Goal: Feedback & Contribution: Leave review/rating

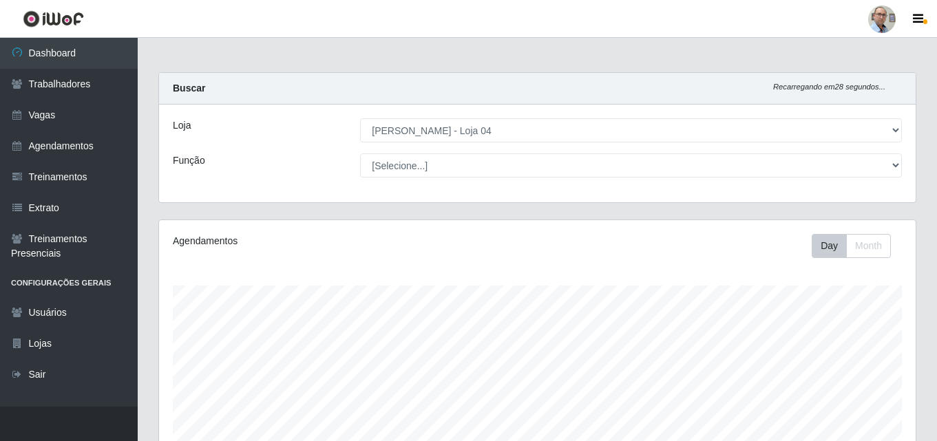
select select "251"
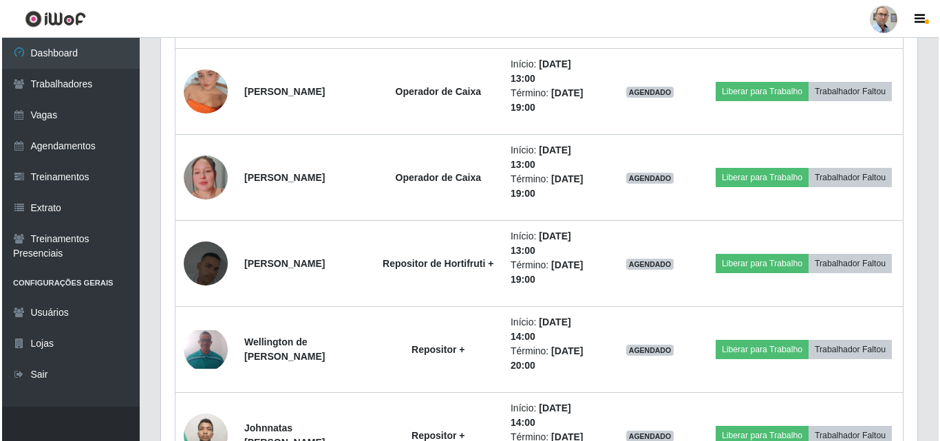
scroll to position [2689, 0]
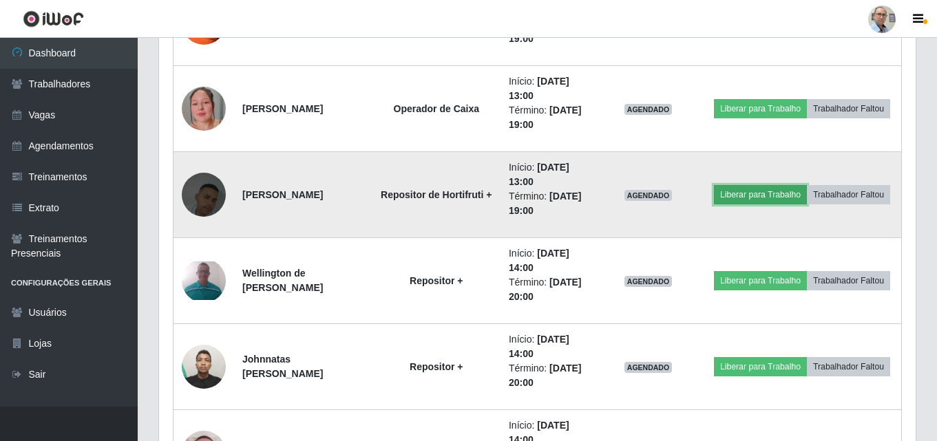
click at [807, 185] on button "Liberar para Trabalho" at bounding box center [760, 194] width 93 height 19
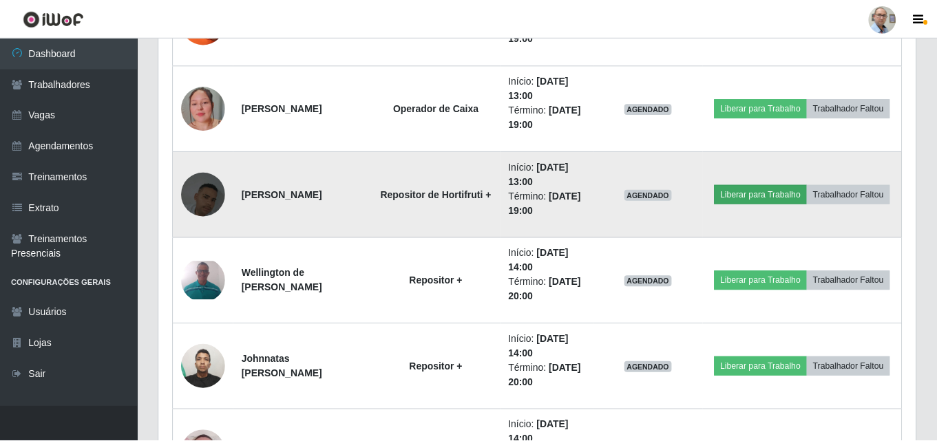
scroll to position [286, 750]
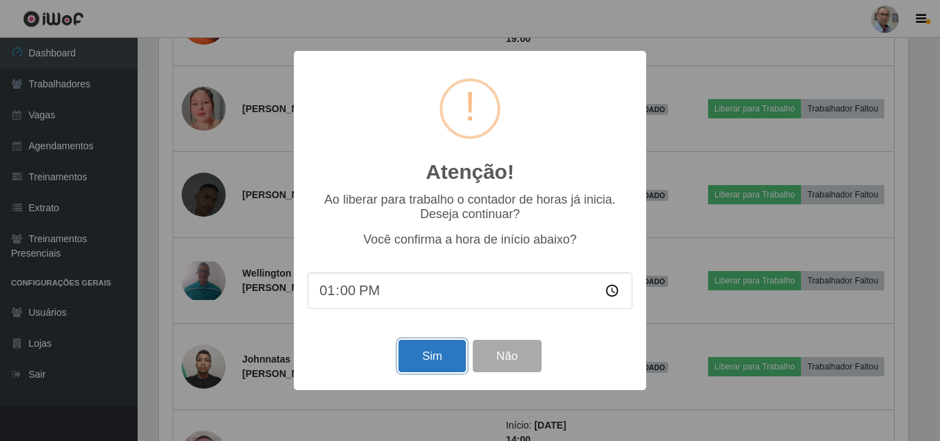
click at [436, 360] on button "Sim" at bounding box center [432, 356] width 67 height 32
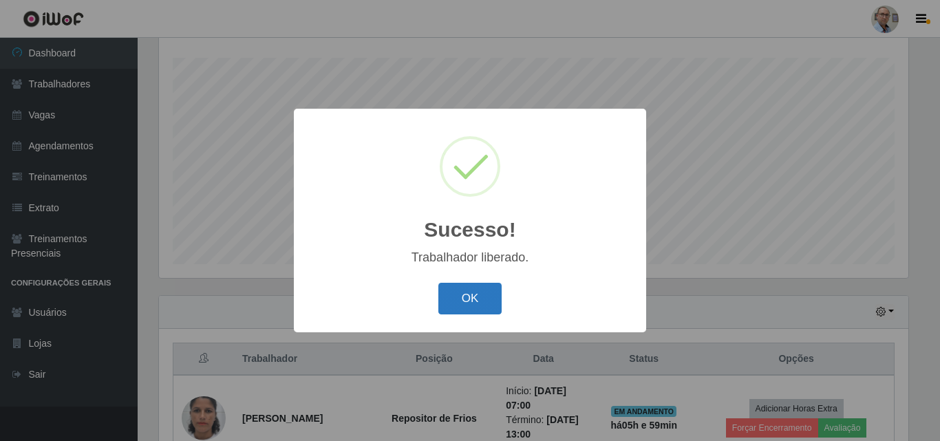
click at [477, 297] on button "OK" at bounding box center [470, 299] width 64 height 32
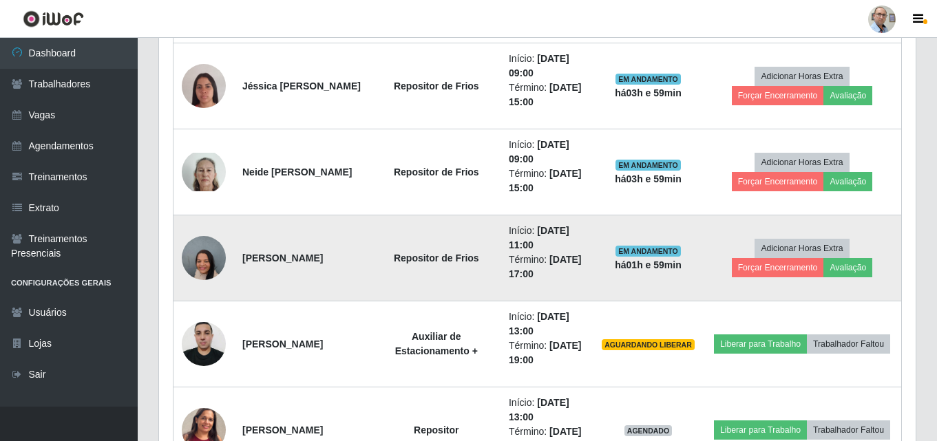
scroll to position [1467, 0]
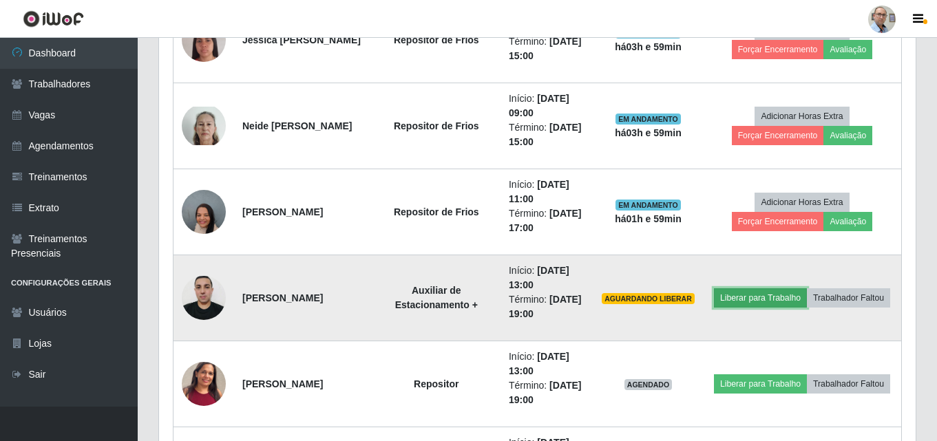
click at [807, 288] on button "Liberar para Trabalho" at bounding box center [760, 297] width 93 height 19
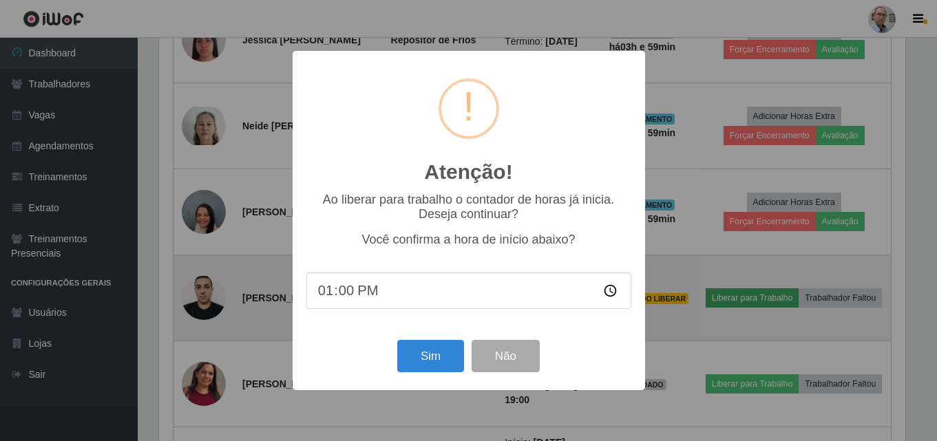
scroll to position [286, 750]
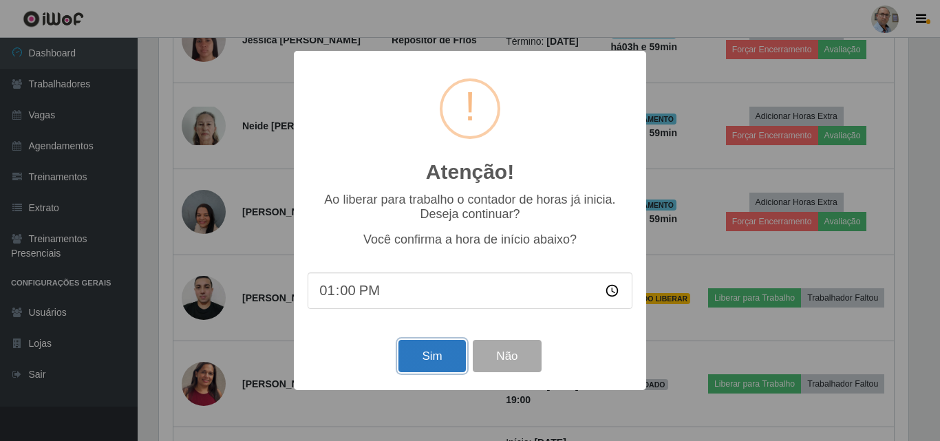
click at [430, 352] on button "Sim" at bounding box center [432, 356] width 67 height 32
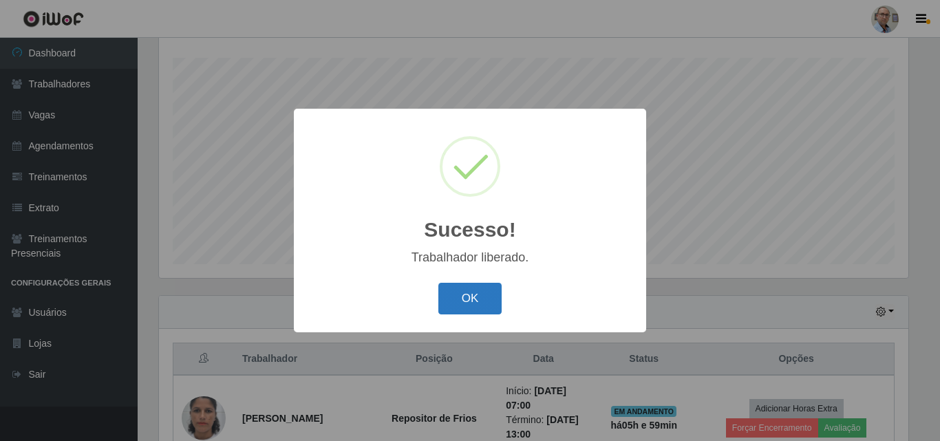
click at [462, 293] on button "OK" at bounding box center [470, 299] width 64 height 32
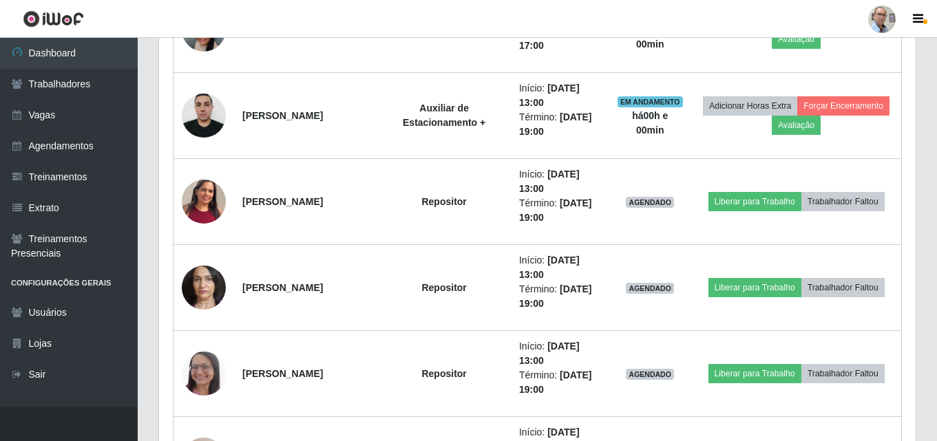
scroll to position [1673, 0]
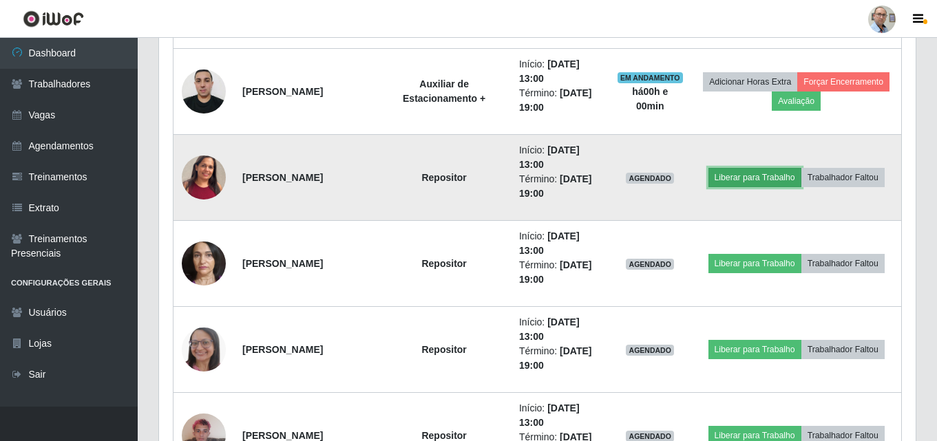
click at [745, 180] on button "Liberar para Trabalho" at bounding box center [754, 177] width 93 height 19
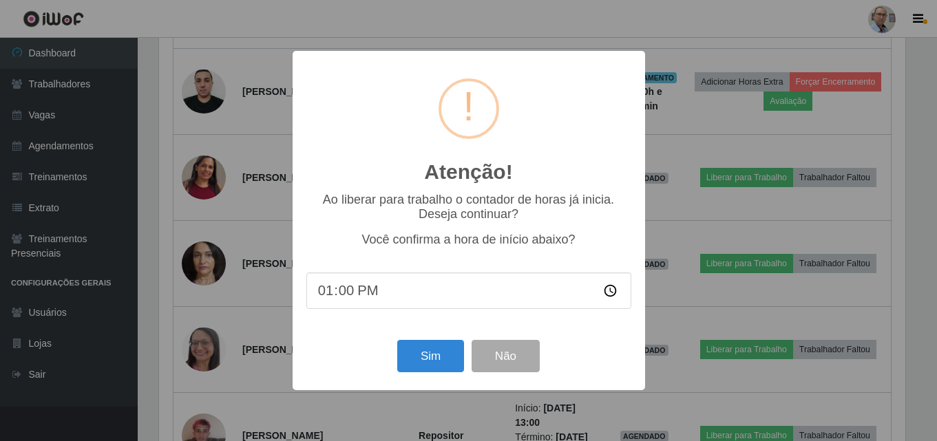
scroll to position [286, 750]
click at [422, 357] on button "Sim" at bounding box center [432, 356] width 67 height 32
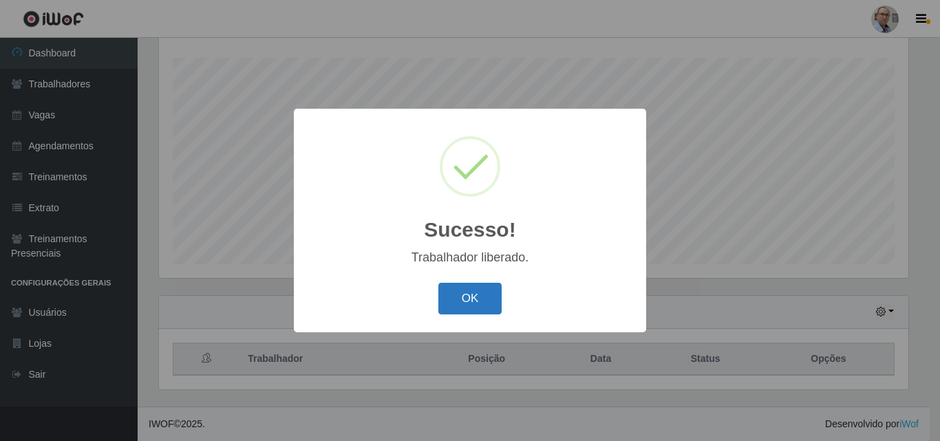
click at [476, 292] on button "OK" at bounding box center [470, 299] width 64 height 32
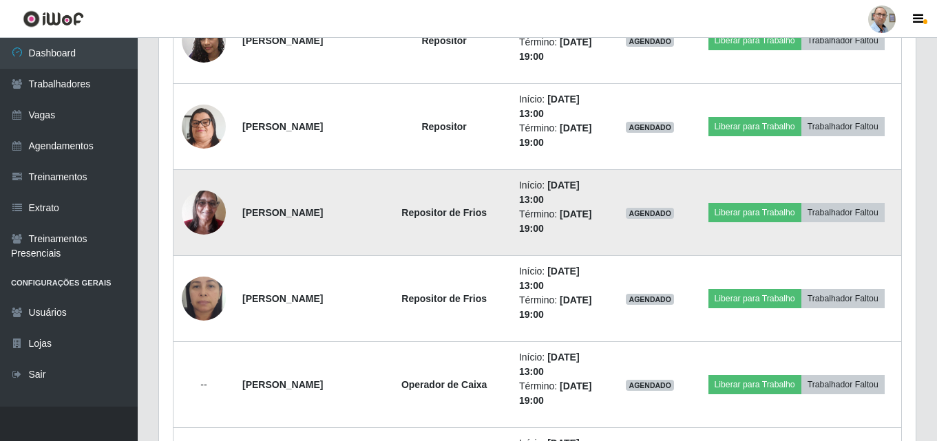
scroll to position [2155, 0]
click at [762, 202] on button "Liberar para Trabalho" at bounding box center [754, 211] width 93 height 19
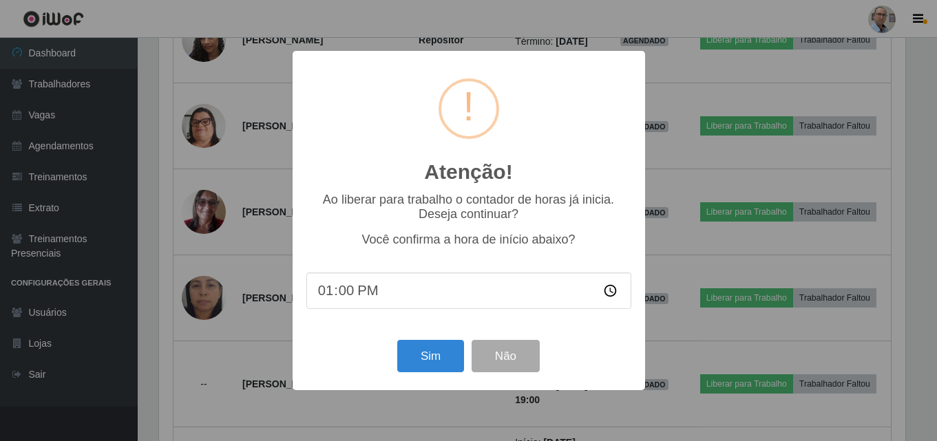
scroll to position [286, 750]
click at [426, 343] on button "Sim" at bounding box center [432, 356] width 67 height 32
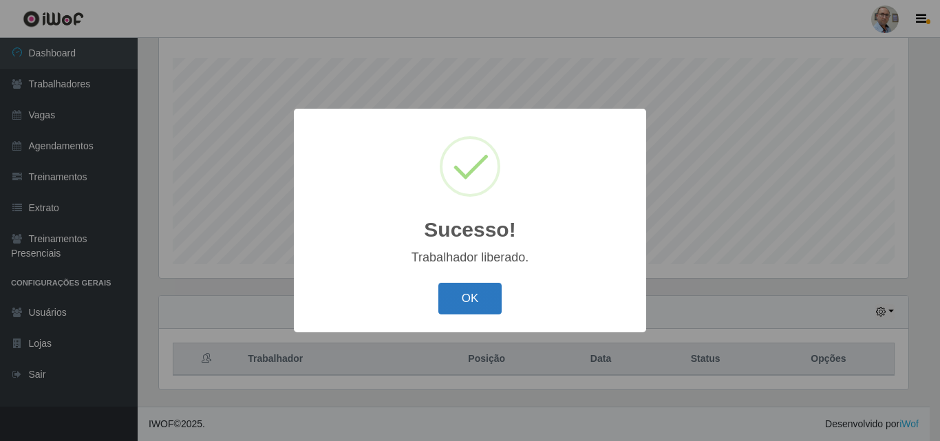
click at [475, 299] on button "OK" at bounding box center [470, 299] width 64 height 32
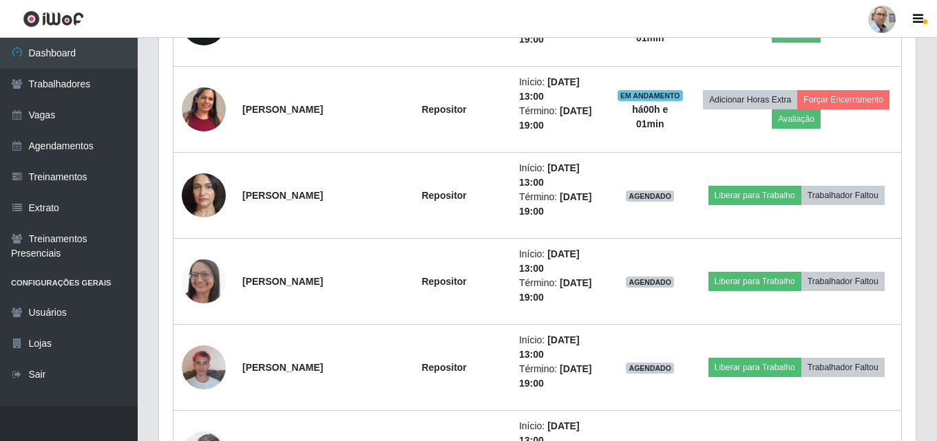
scroll to position [1742, 0]
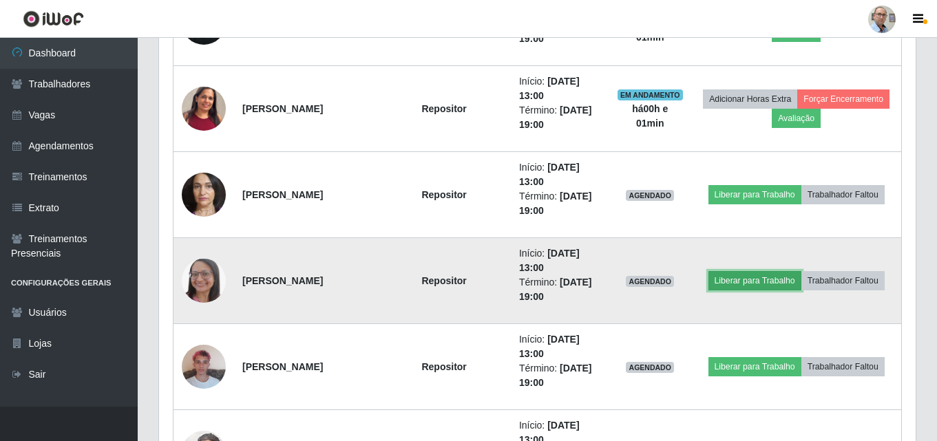
click at [769, 283] on button "Liberar para Trabalho" at bounding box center [754, 280] width 93 height 19
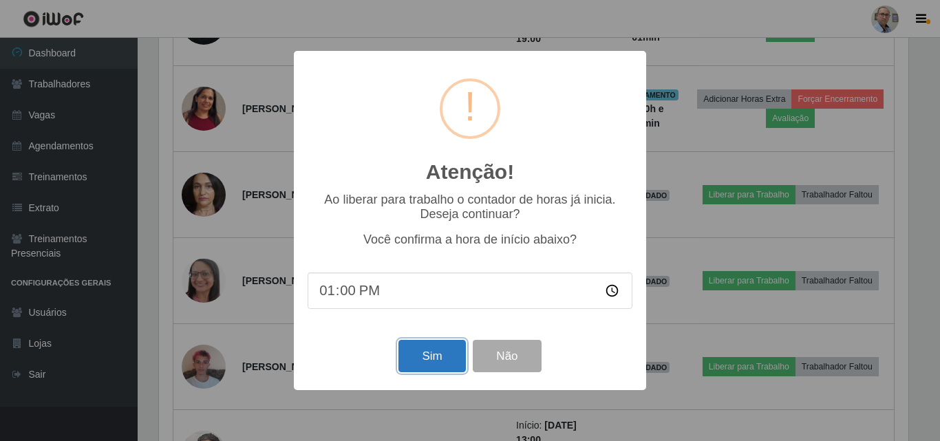
click at [428, 368] on button "Sim" at bounding box center [432, 356] width 67 height 32
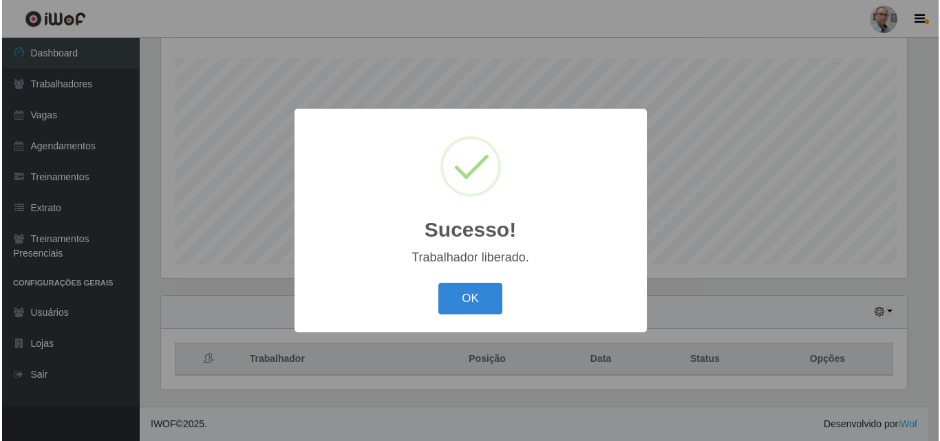
scroll to position [0, 0]
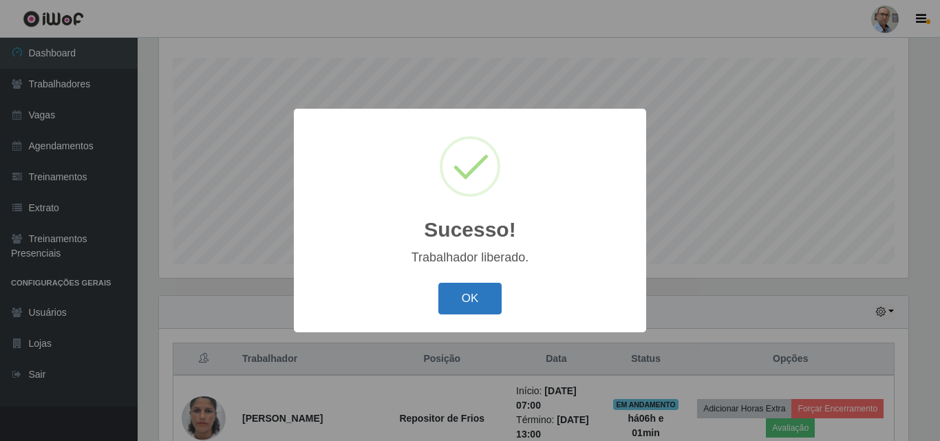
click at [476, 297] on button "OK" at bounding box center [470, 299] width 64 height 32
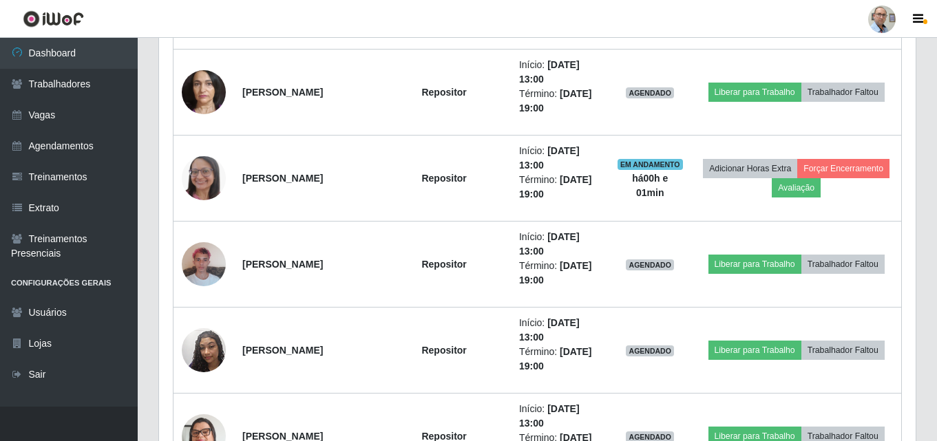
scroll to position [1880, 0]
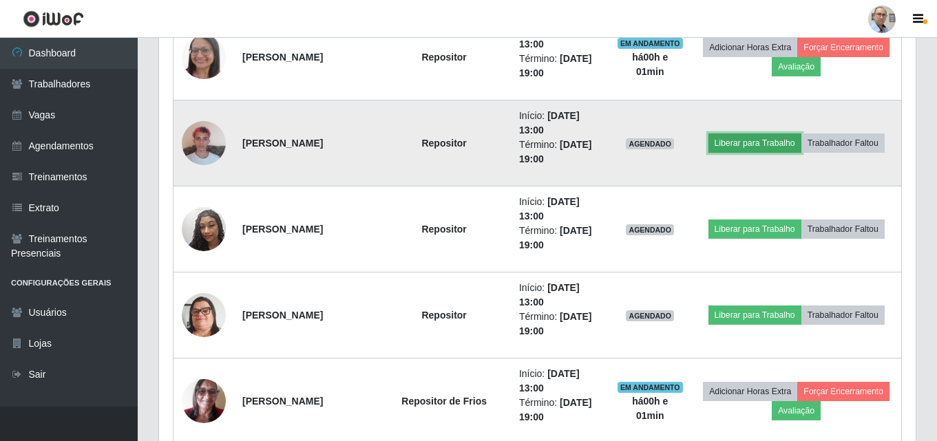
click at [754, 140] on button "Liberar para Trabalho" at bounding box center [754, 143] width 93 height 19
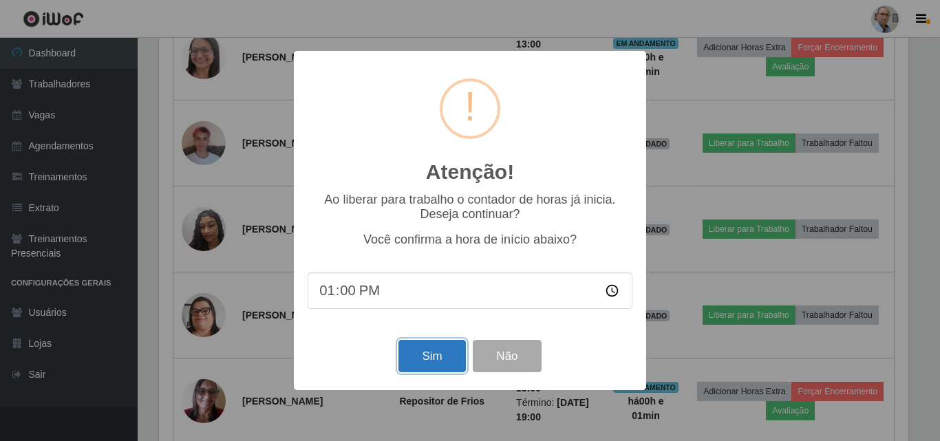
click at [426, 352] on button "Sim" at bounding box center [432, 356] width 67 height 32
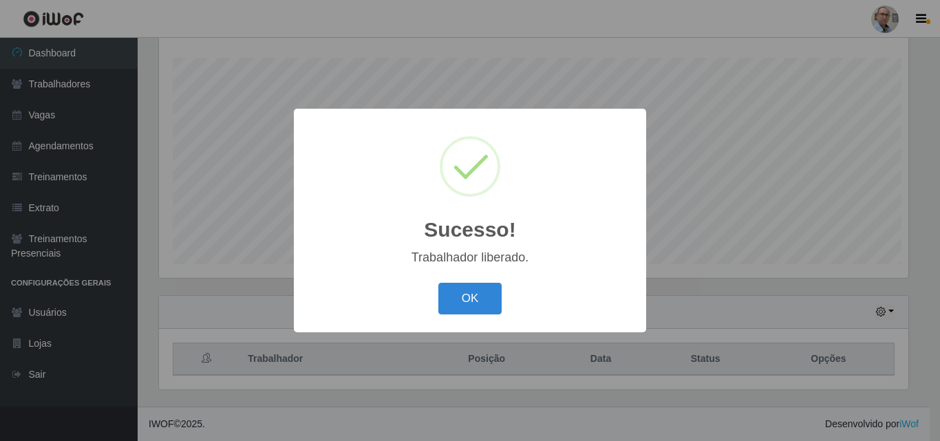
scroll to position [688078, 687614]
click at [474, 304] on button "OK" at bounding box center [470, 299] width 64 height 32
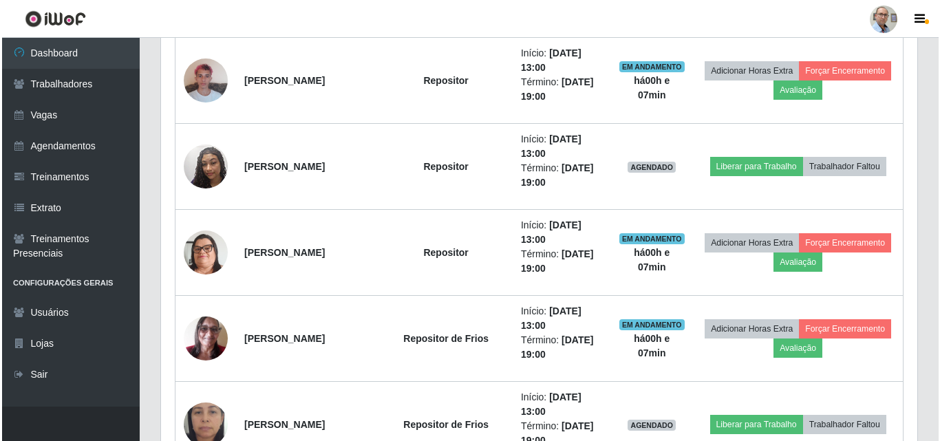
scroll to position [1880, 0]
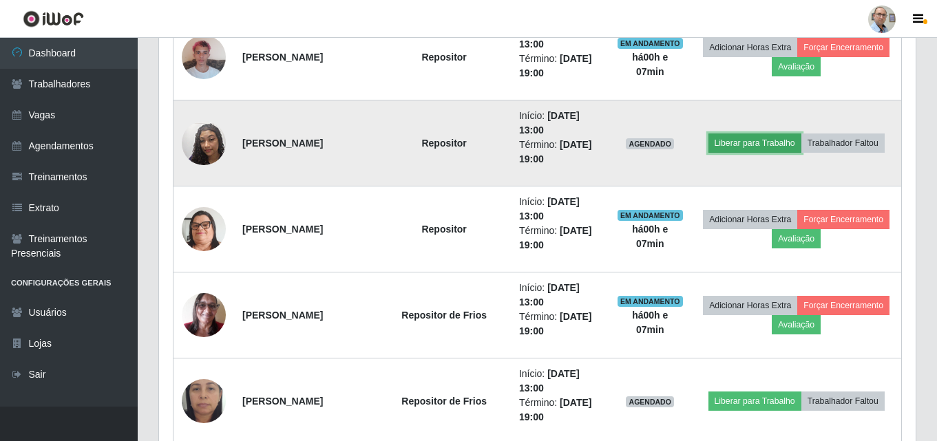
click at [763, 136] on button "Liberar para Trabalho" at bounding box center [754, 143] width 93 height 19
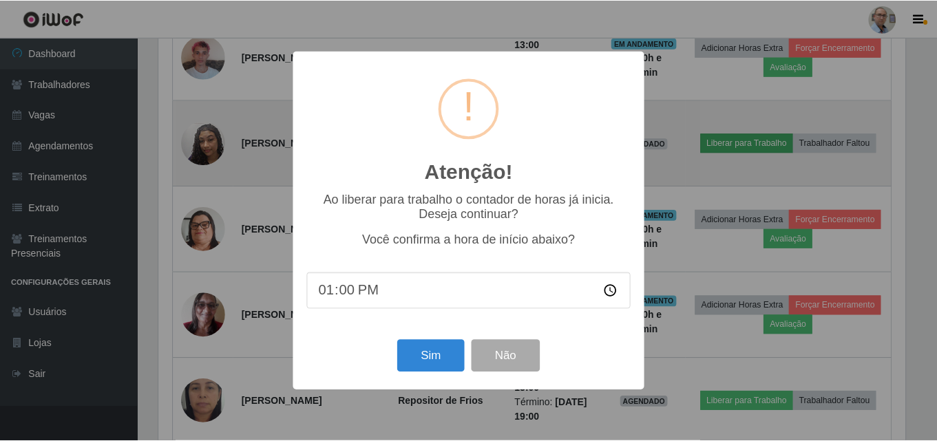
scroll to position [286, 750]
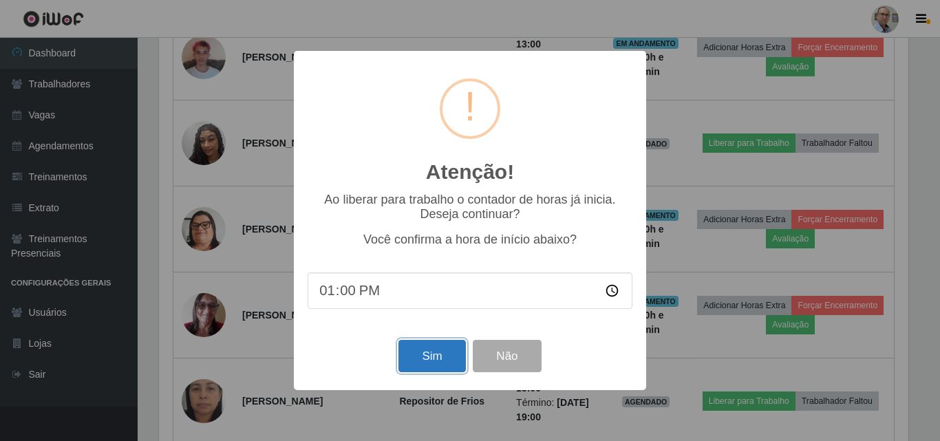
click at [431, 370] on button "Sim" at bounding box center [432, 356] width 67 height 32
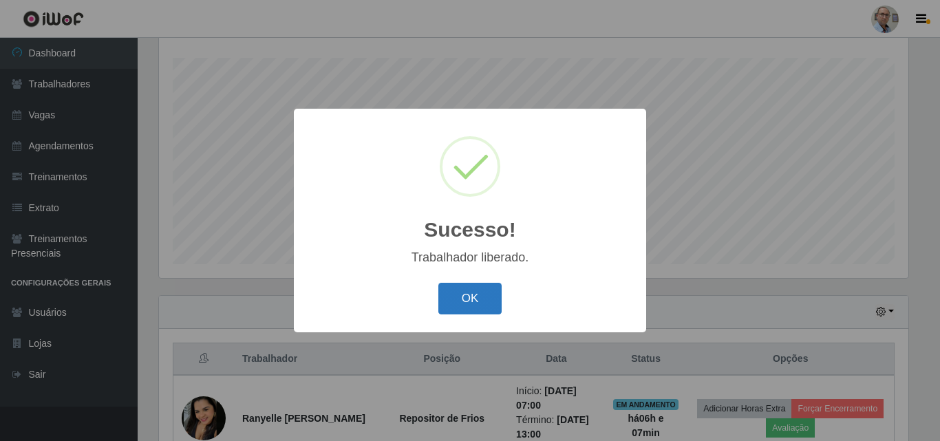
click at [461, 293] on button "OK" at bounding box center [470, 299] width 64 height 32
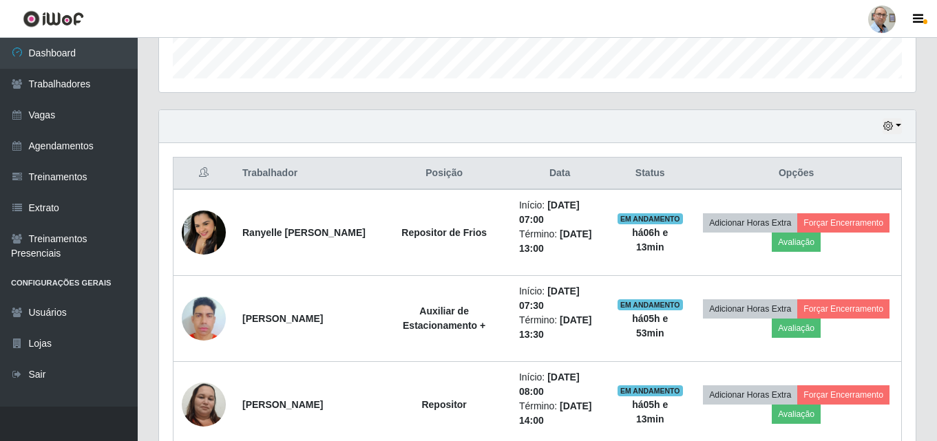
scroll to position [503, 0]
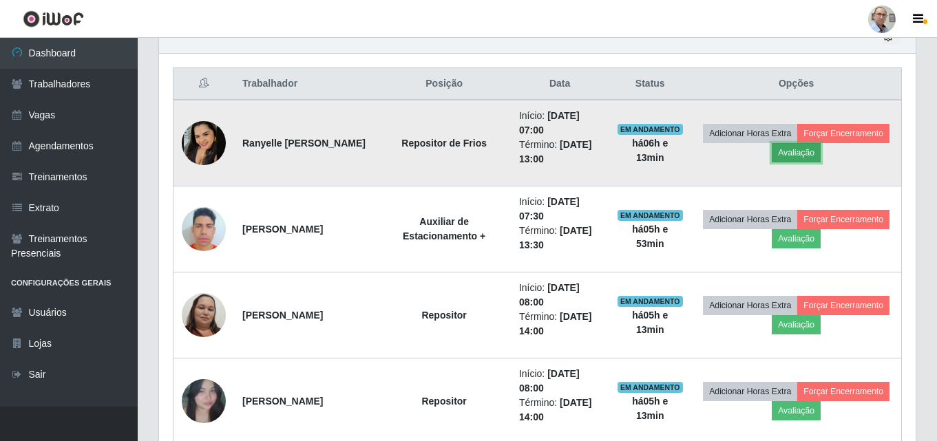
click at [821, 149] on button "Avaliação" at bounding box center [796, 152] width 49 height 19
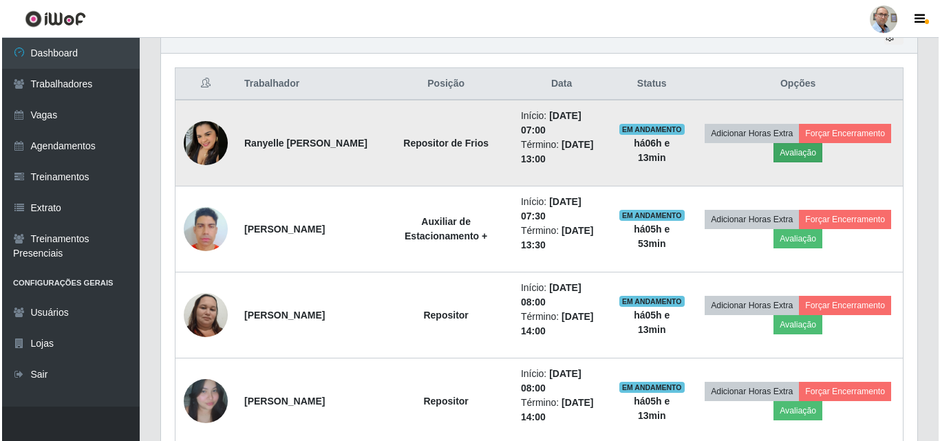
scroll to position [286, 750]
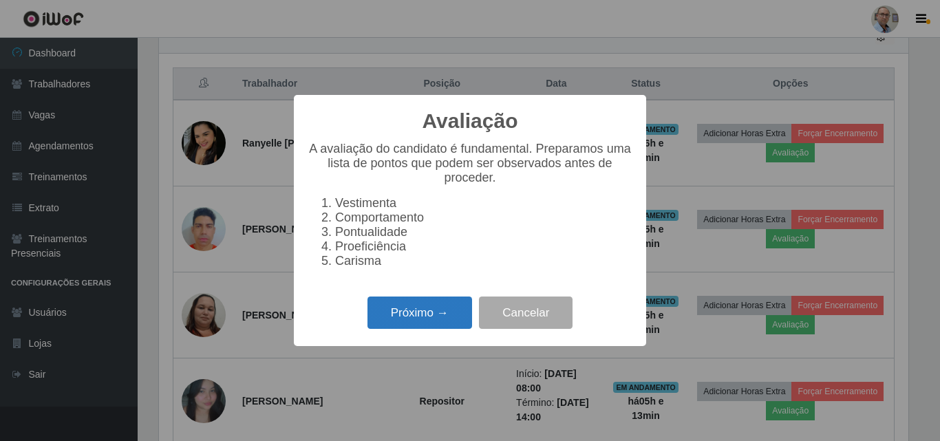
click at [410, 319] on button "Próximo →" at bounding box center [420, 313] width 105 height 32
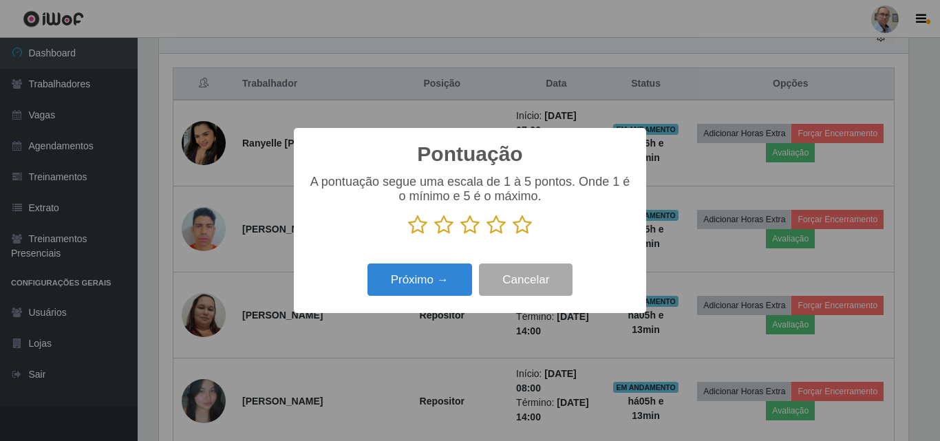
scroll to position [688078, 687614]
click at [514, 232] on icon at bounding box center [522, 225] width 19 height 21
click at [513, 235] on input "radio" at bounding box center [513, 235] width 0 height 0
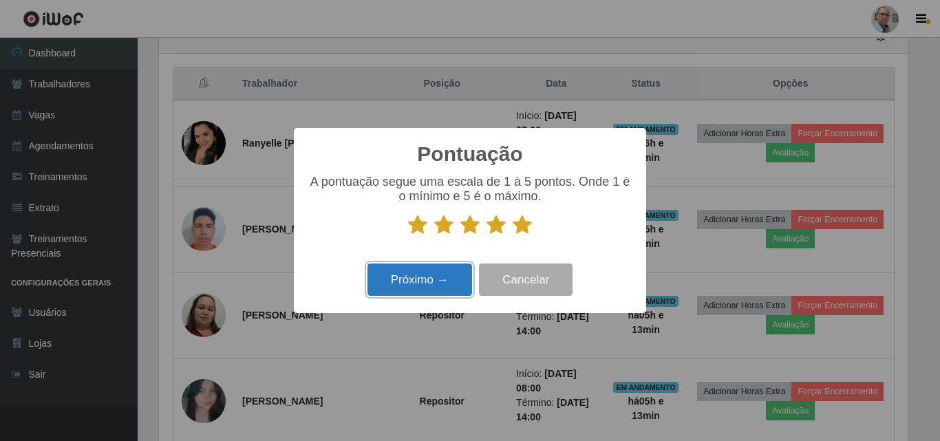
click at [447, 275] on button "Próximo →" at bounding box center [420, 280] width 105 height 32
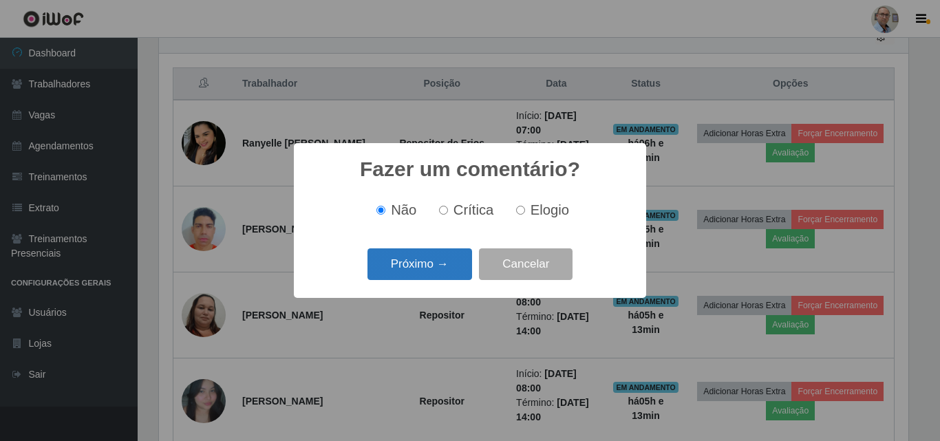
click at [416, 278] on button "Próximo →" at bounding box center [420, 264] width 105 height 32
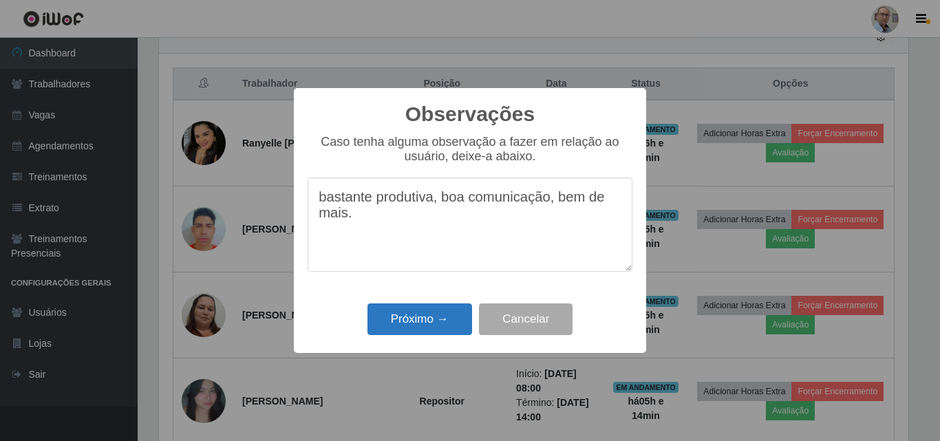
type textarea "bastante produtiva, boa comunicação, bem de mais."
click at [445, 319] on button "Próximo →" at bounding box center [420, 320] width 105 height 32
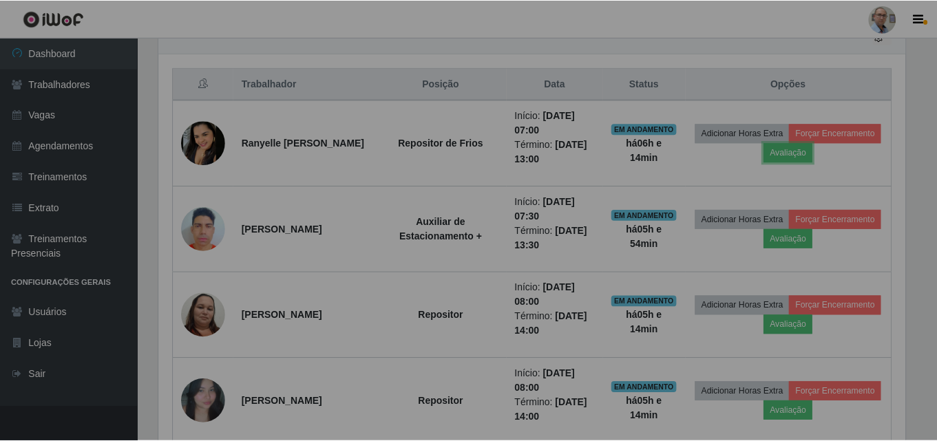
scroll to position [286, 757]
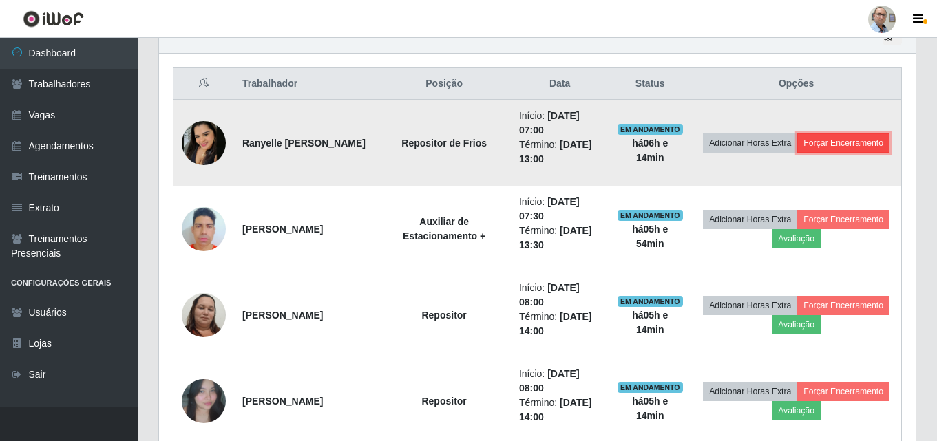
click at [798, 153] on button "Forçar Encerramento" at bounding box center [843, 143] width 92 height 19
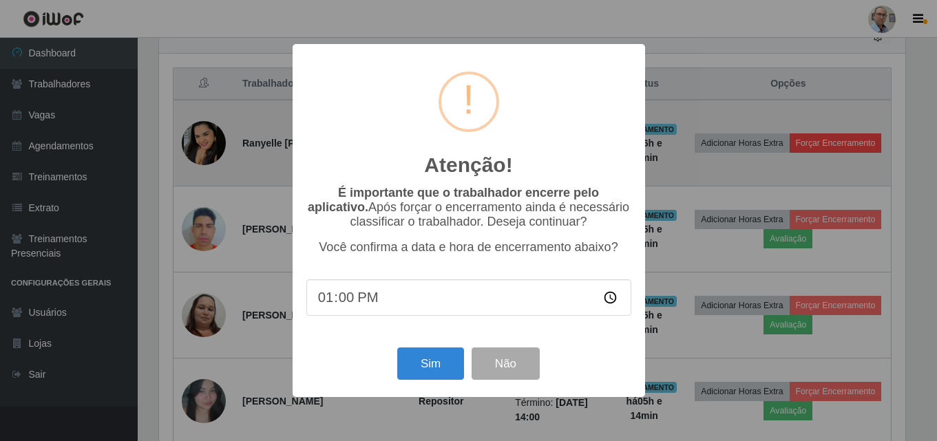
scroll to position [286, 750]
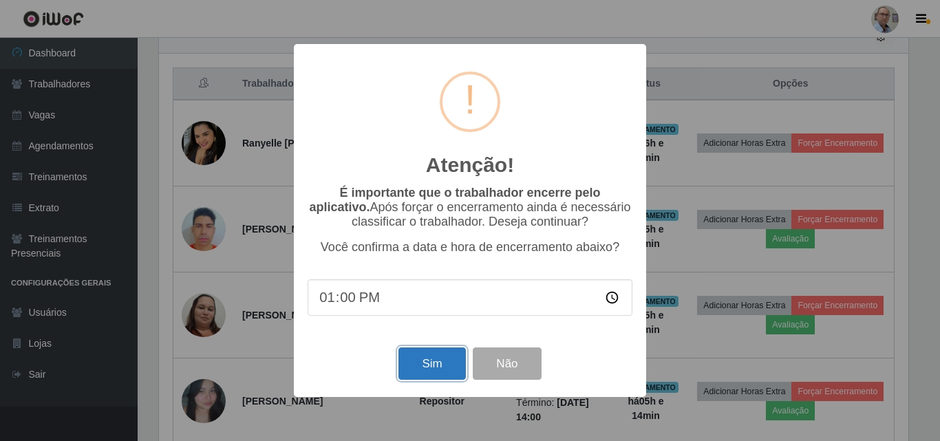
click at [427, 369] on button "Sim" at bounding box center [432, 364] width 67 height 32
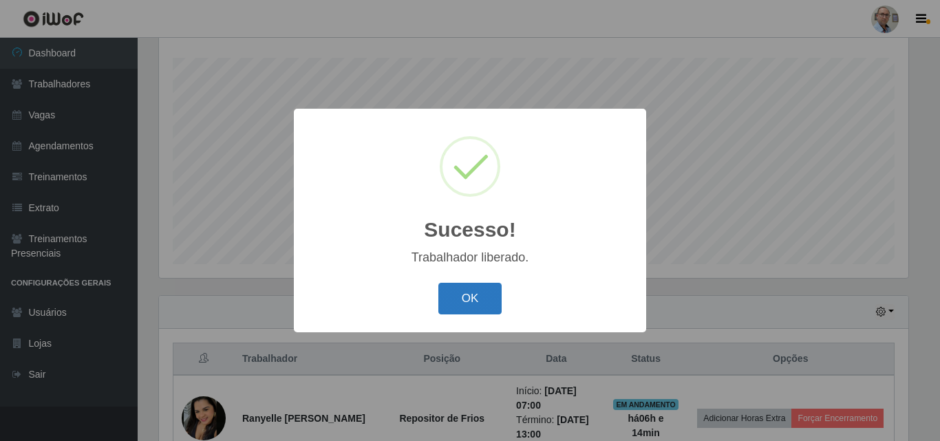
click at [491, 308] on button "OK" at bounding box center [470, 299] width 64 height 32
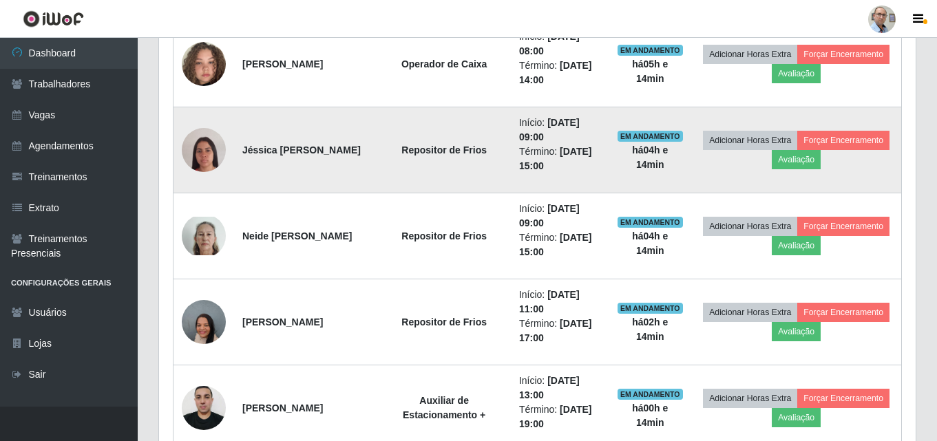
scroll to position [1123, 0]
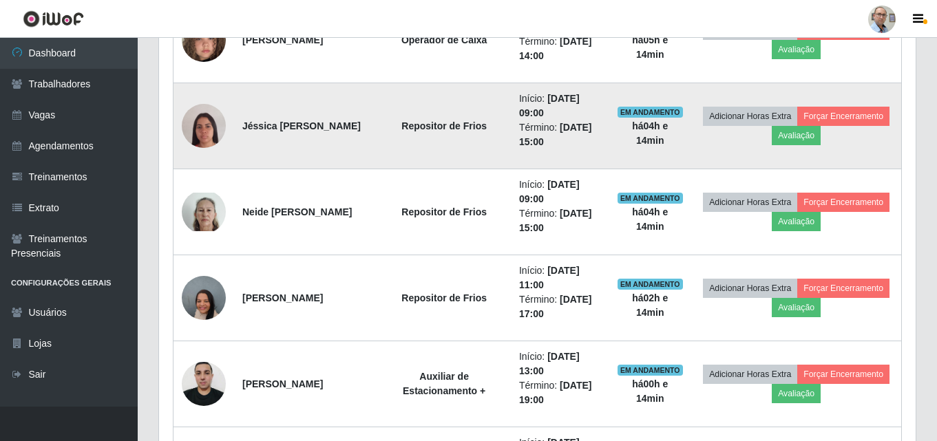
click at [204, 127] on img at bounding box center [204, 126] width 44 height 78
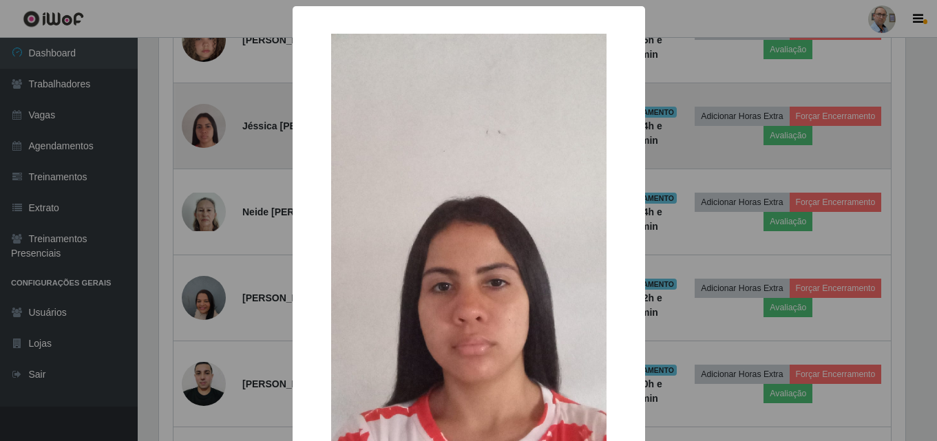
scroll to position [286, 750]
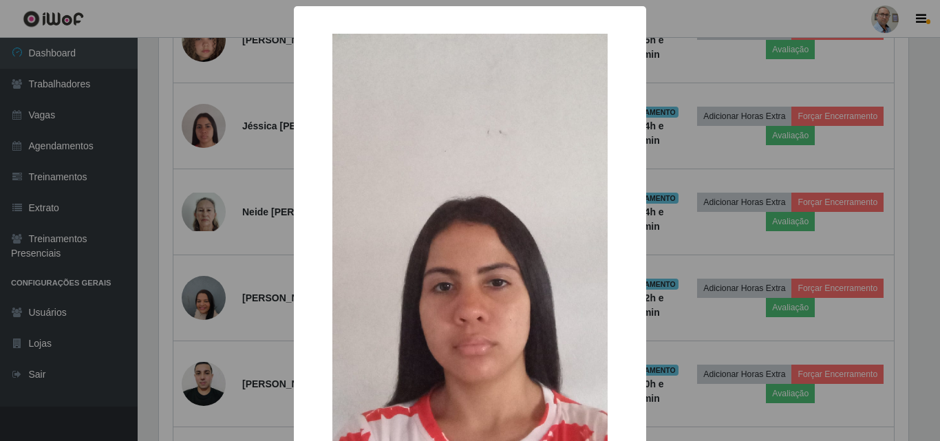
click at [692, 218] on div "× OK Cancel" at bounding box center [470, 220] width 940 height 441
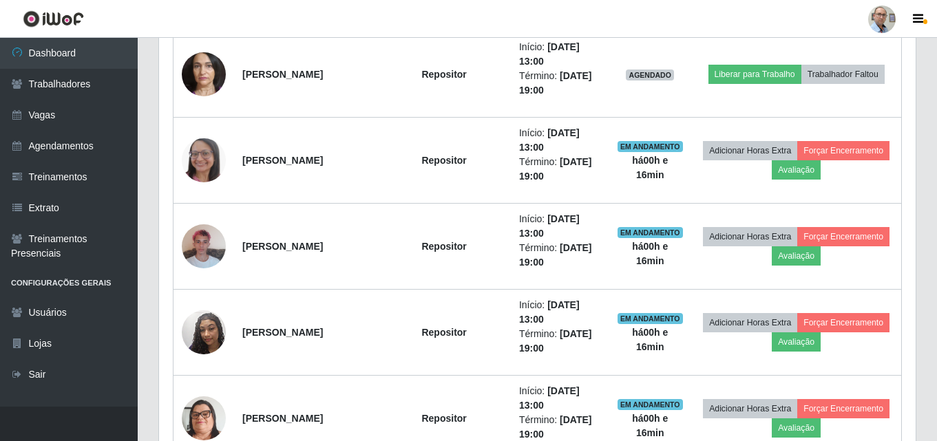
scroll to position [1467, 0]
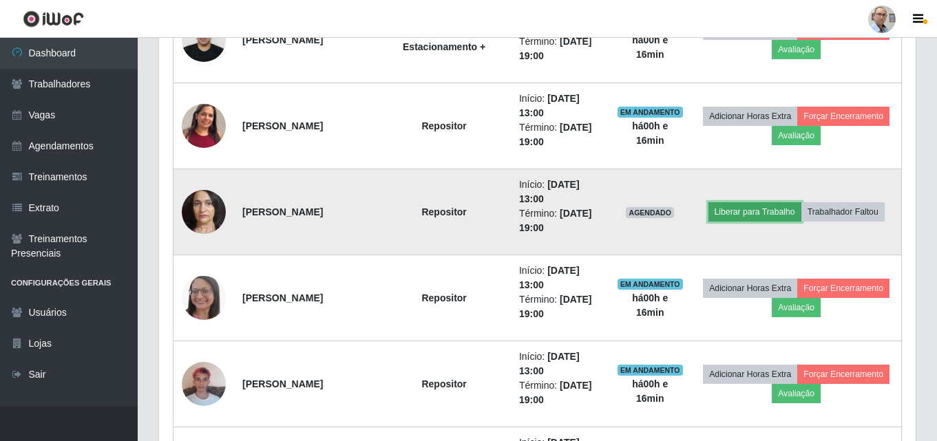
click at [769, 210] on button "Liberar para Trabalho" at bounding box center [754, 211] width 93 height 19
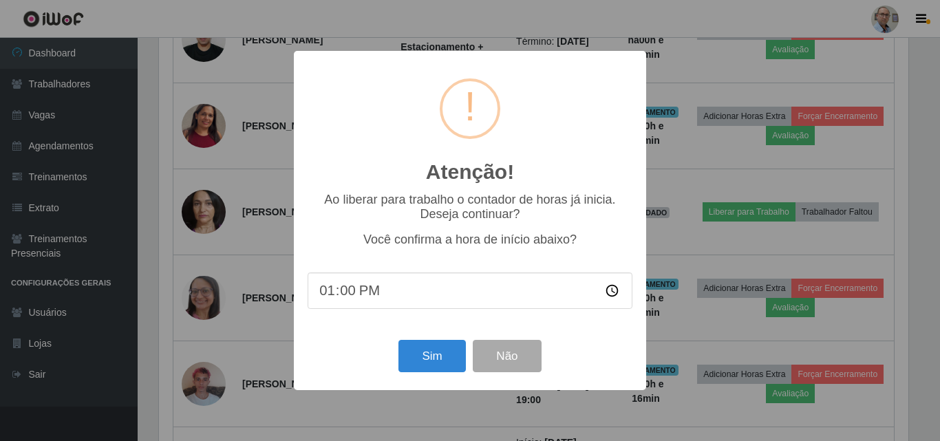
click at [343, 290] on input "13:00" at bounding box center [470, 291] width 325 height 36
type input "13:16"
click at [445, 359] on button "Sim" at bounding box center [432, 356] width 67 height 32
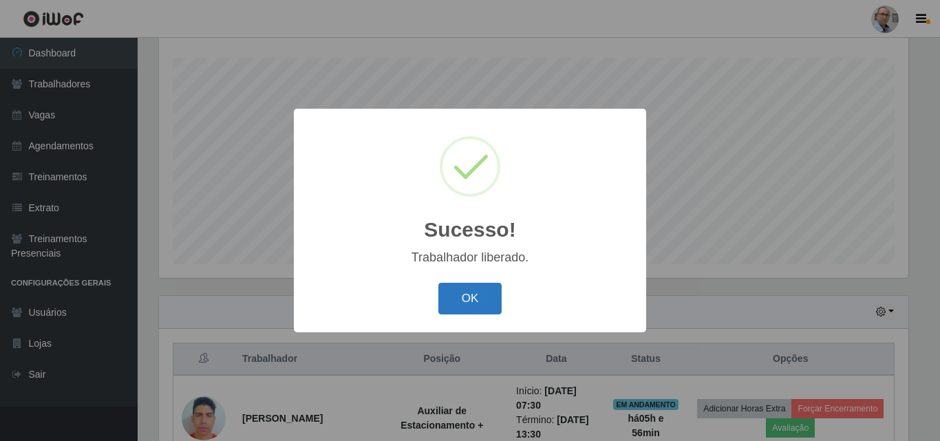
click at [483, 304] on button "OK" at bounding box center [470, 299] width 64 height 32
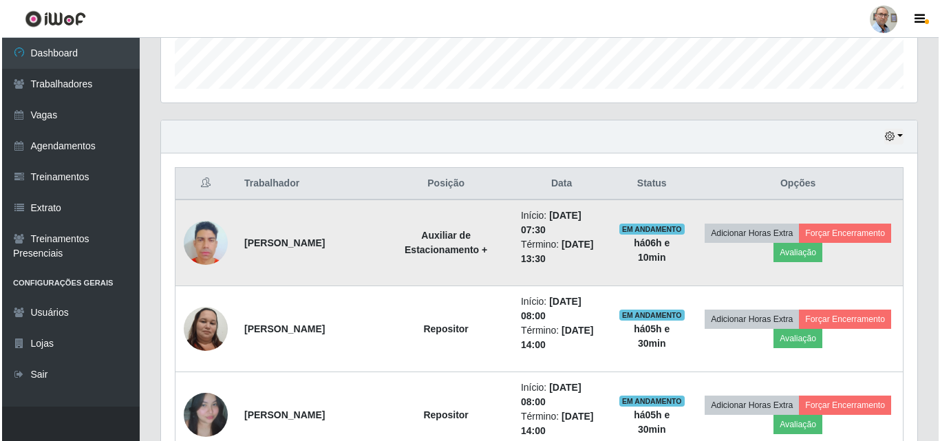
scroll to position [503, 0]
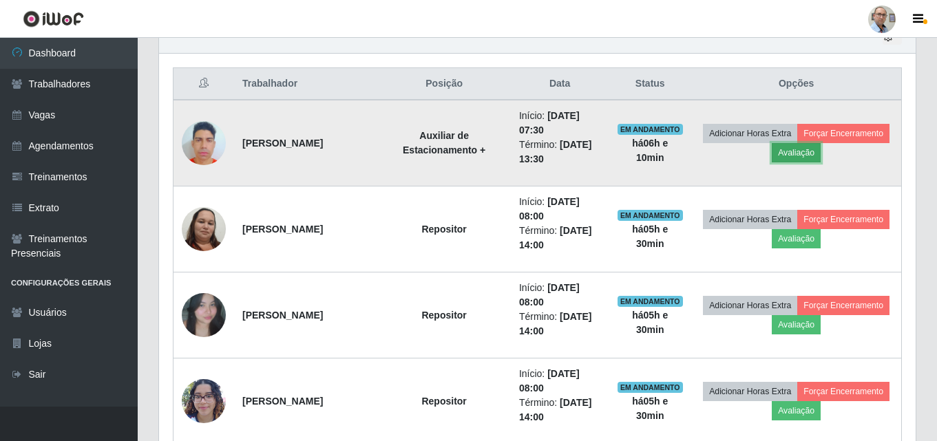
click at [801, 151] on button "Avaliação" at bounding box center [796, 152] width 49 height 19
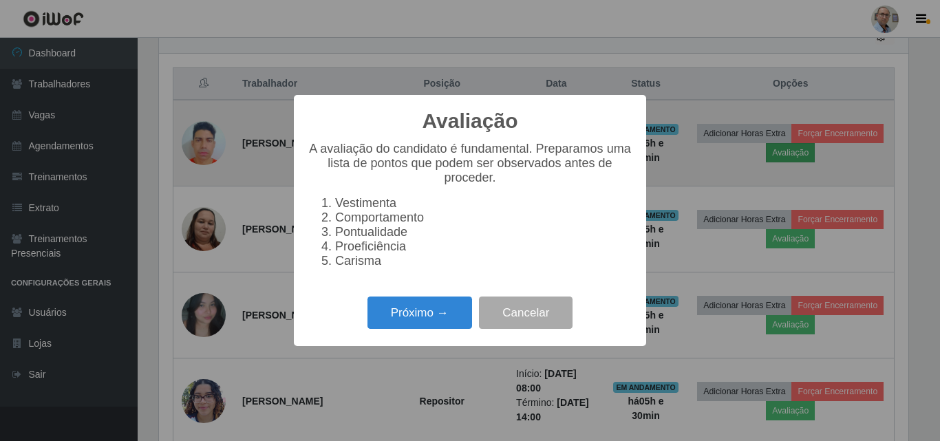
scroll to position [286, 750]
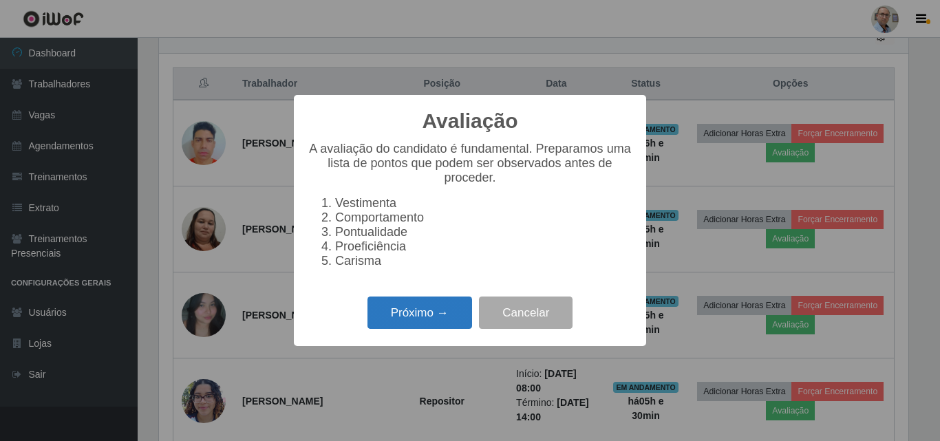
click at [430, 318] on button "Próximo →" at bounding box center [420, 313] width 105 height 32
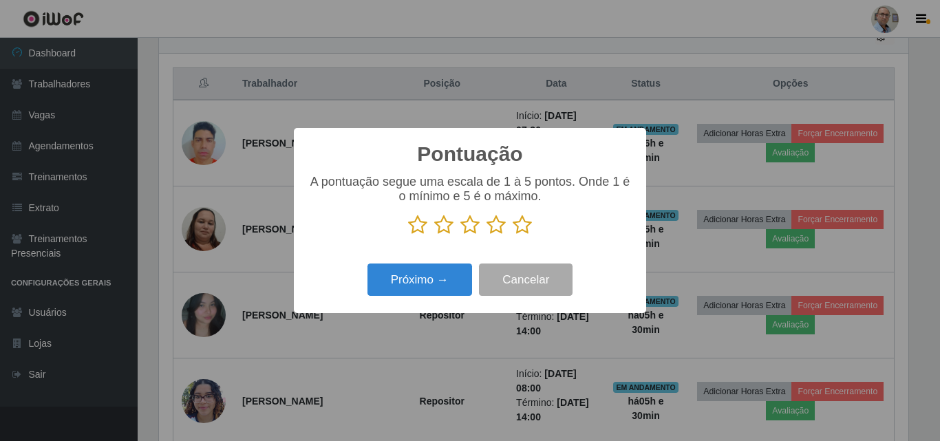
click at [531, 229] on icon at bounding box center [522, 225] width 19 height 21
click at [513, 235] on input "radio" at bounding box center [513, 235] width 0 height 0
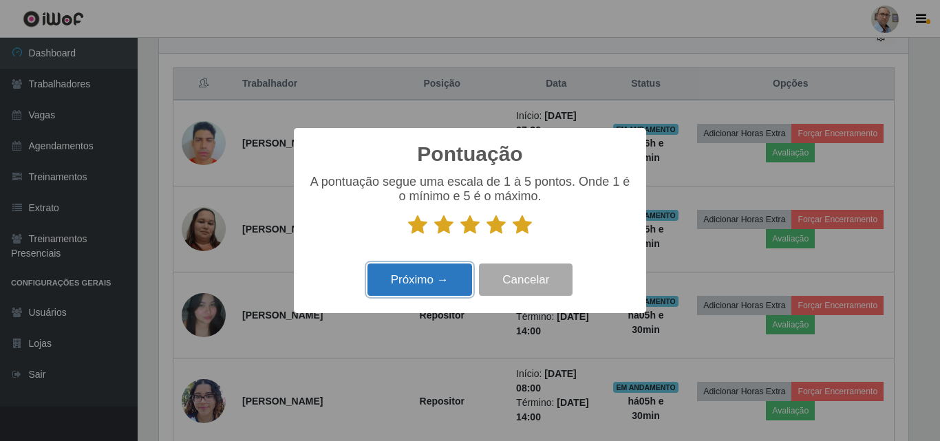
click at [423, 284] on button "Próximo →" at bounding box center [420, 280] width 105 height 32
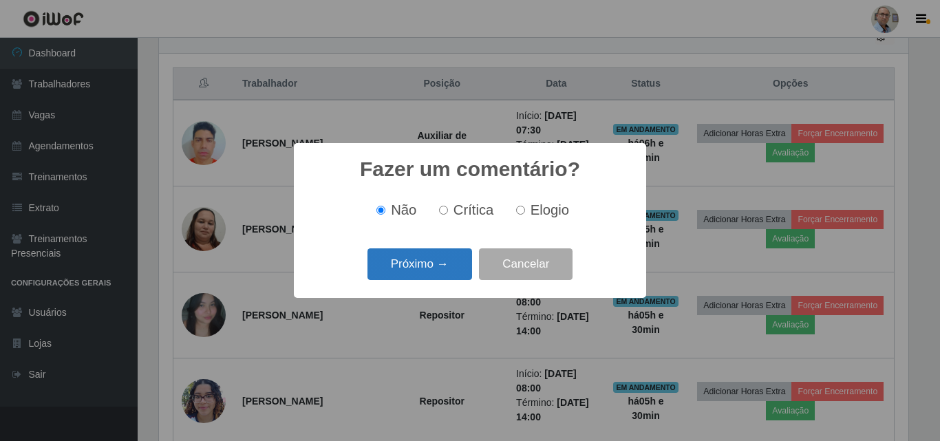
click at [439, 254] on button "Próximo →" at bounding box center [420, 264] width 105 height 32
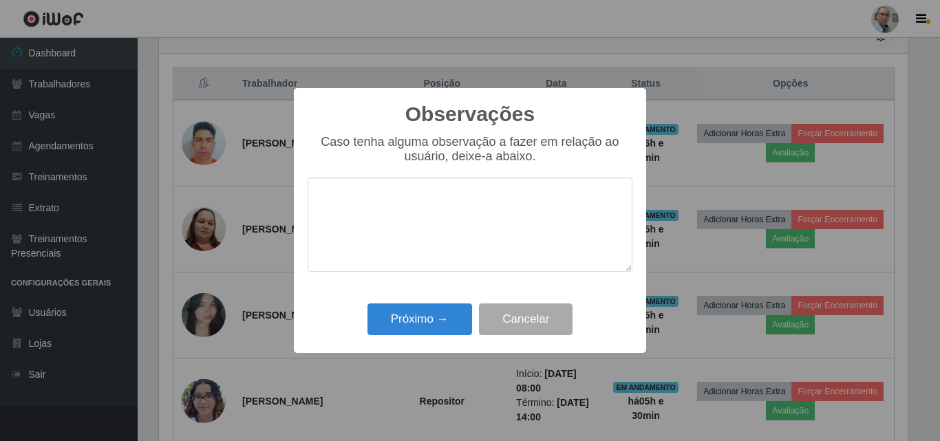
click at [423, 226] on textarea at bounding box center [470, 225] width 325 height 94
click at [366, 207] on textarea "muitombom" at bounding box center [470, 225] width 325 height 94
type textarea "muito bom"
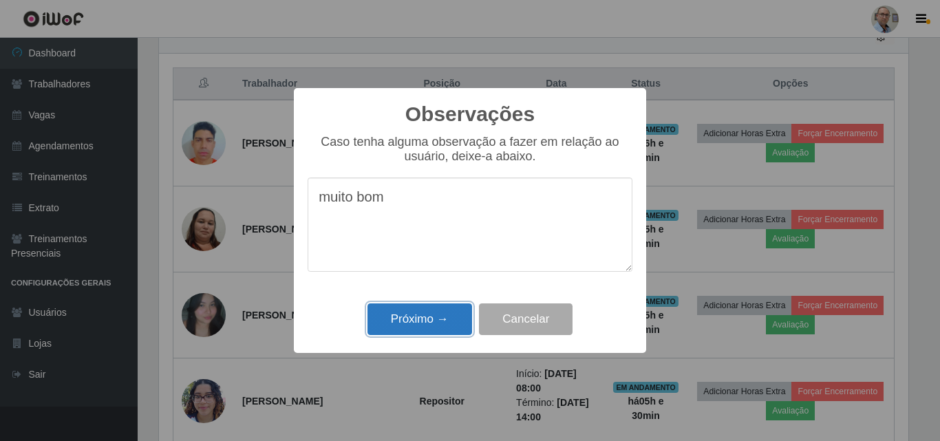
click at [423, 329] on button "Próximo →" at bounding box center [420, 320] width 105 height 32
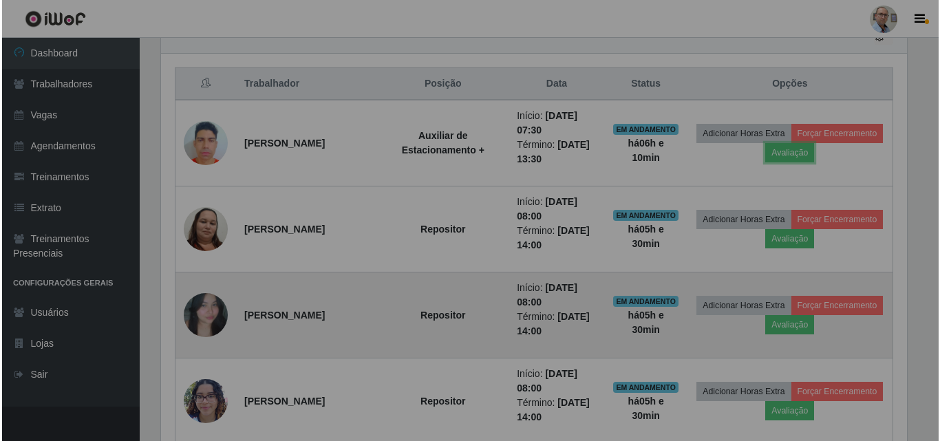
scroll to position [286, 757]
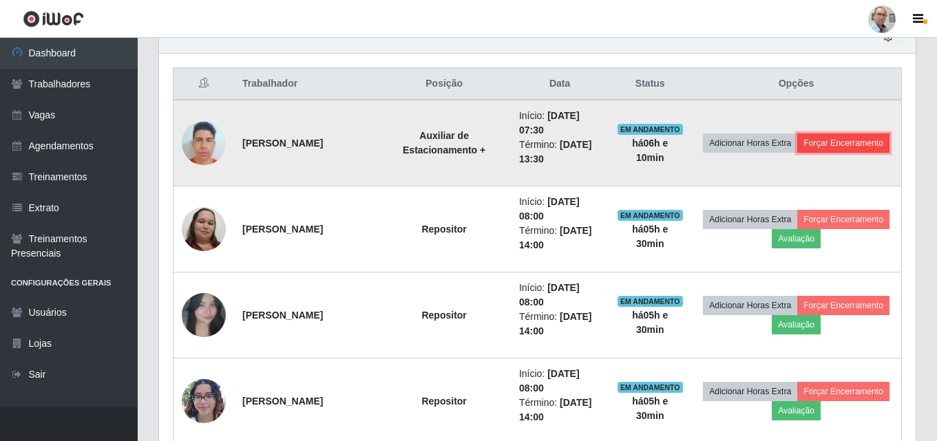
click at [827, 148] on button "Forçar Encerramento" at bounding box center [843, 143] width 92 height 19
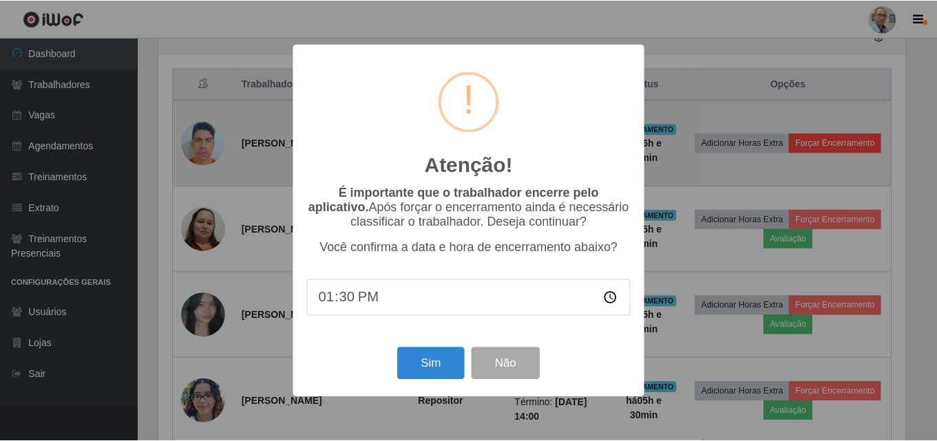
scroll to position [286, 750]
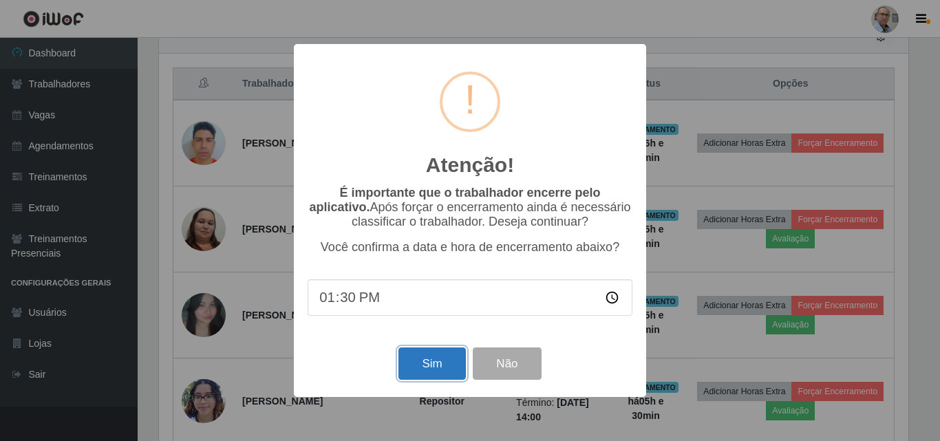
click at [436, 366] on button "Sim" at bounding box center [432, 364] width 67 height 32
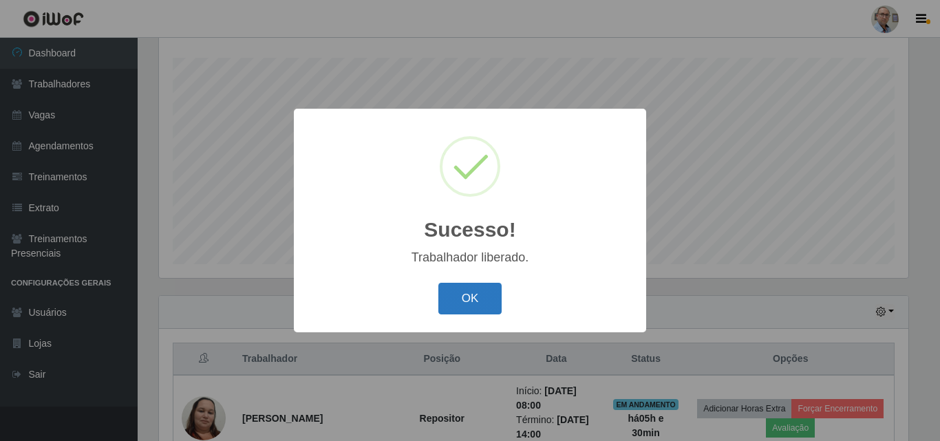
click at [455, 297] on button "OK" at bounding box center [470, 299] width 64 height 32
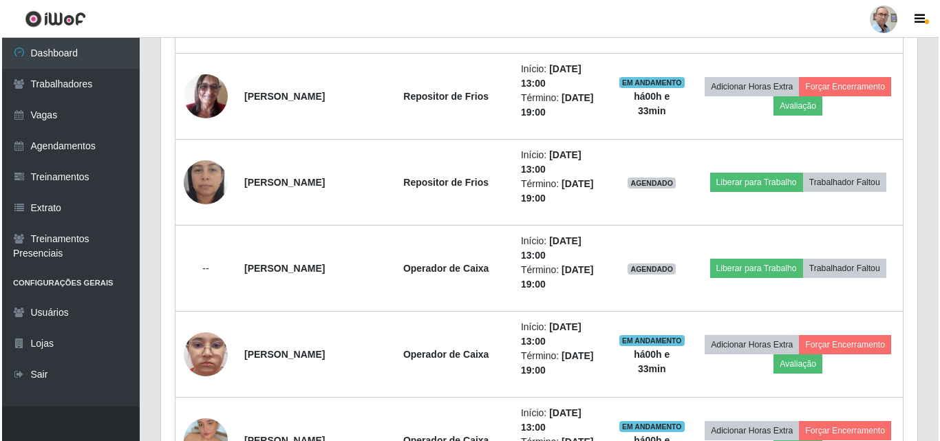
scroll to position [1927, 0]
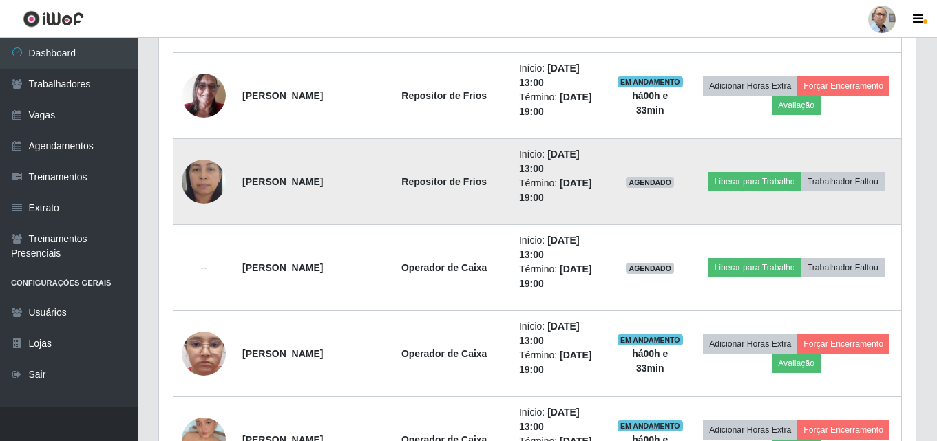
click at [195, 191] on img at bounding box center [204, 182] width 44 height 98
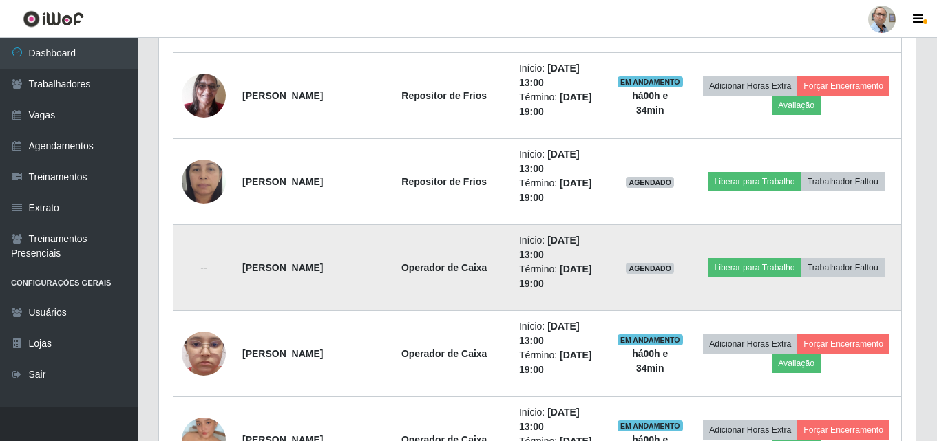
click at [211, 259] on td "--" at bounding box center [203, 268] width 61 height 86
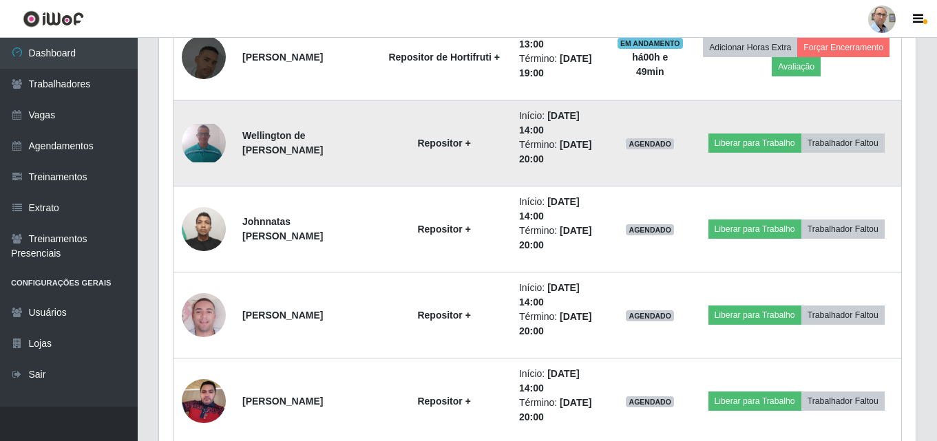
scroll to position [2551, 0]
